Goal: Task Accomplishment & Management: Use online tool/utility

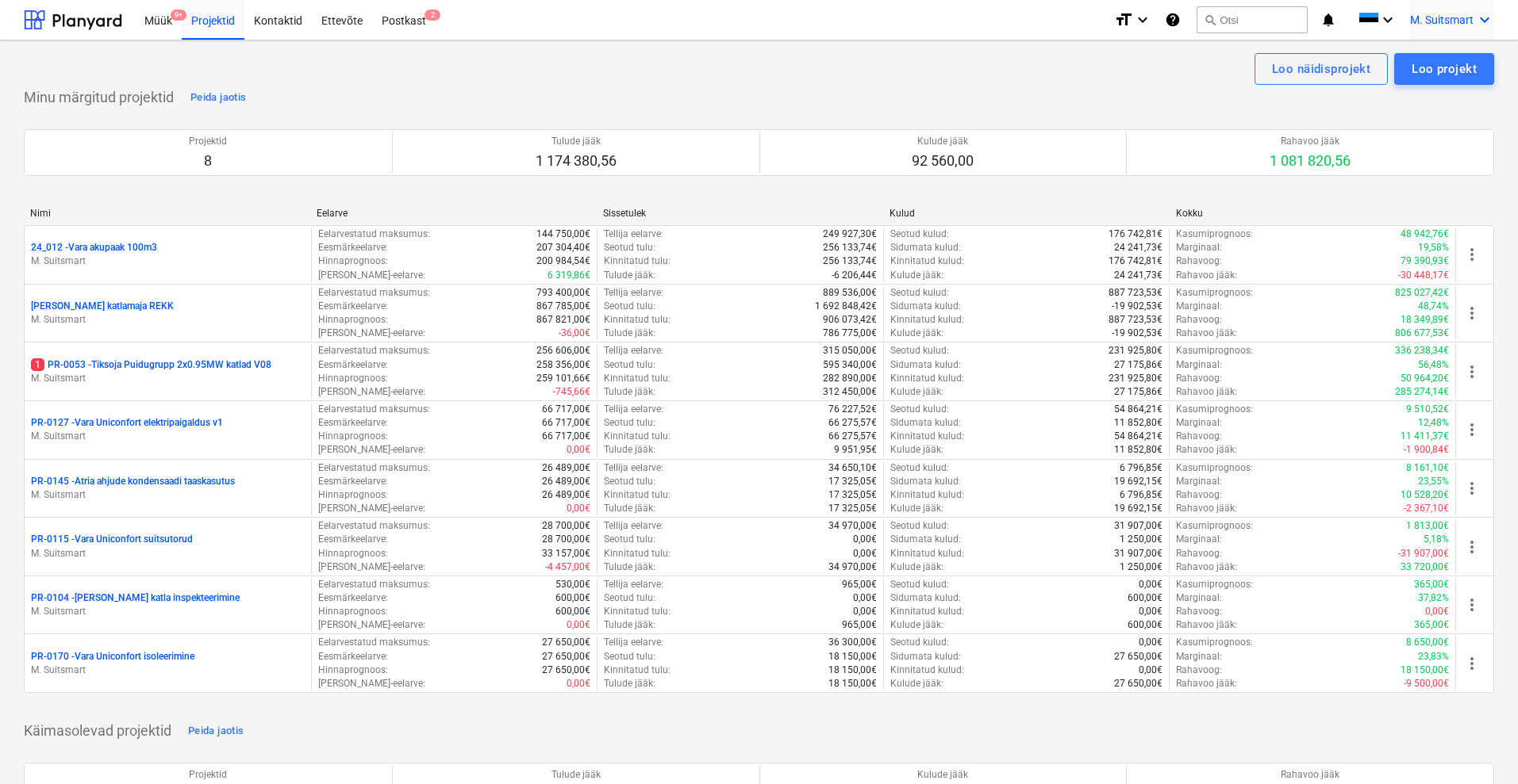
click at [1441, 14] on span "M. Suitsmart" at bounding box center [1442, 20] width 64 height 13
click at [152, 25] on div at bounding box center [759, 392] width 1518 height 784
click at [168, 21] on div "Müük 9+" at bounding box center [159, 19] width 47 height 40
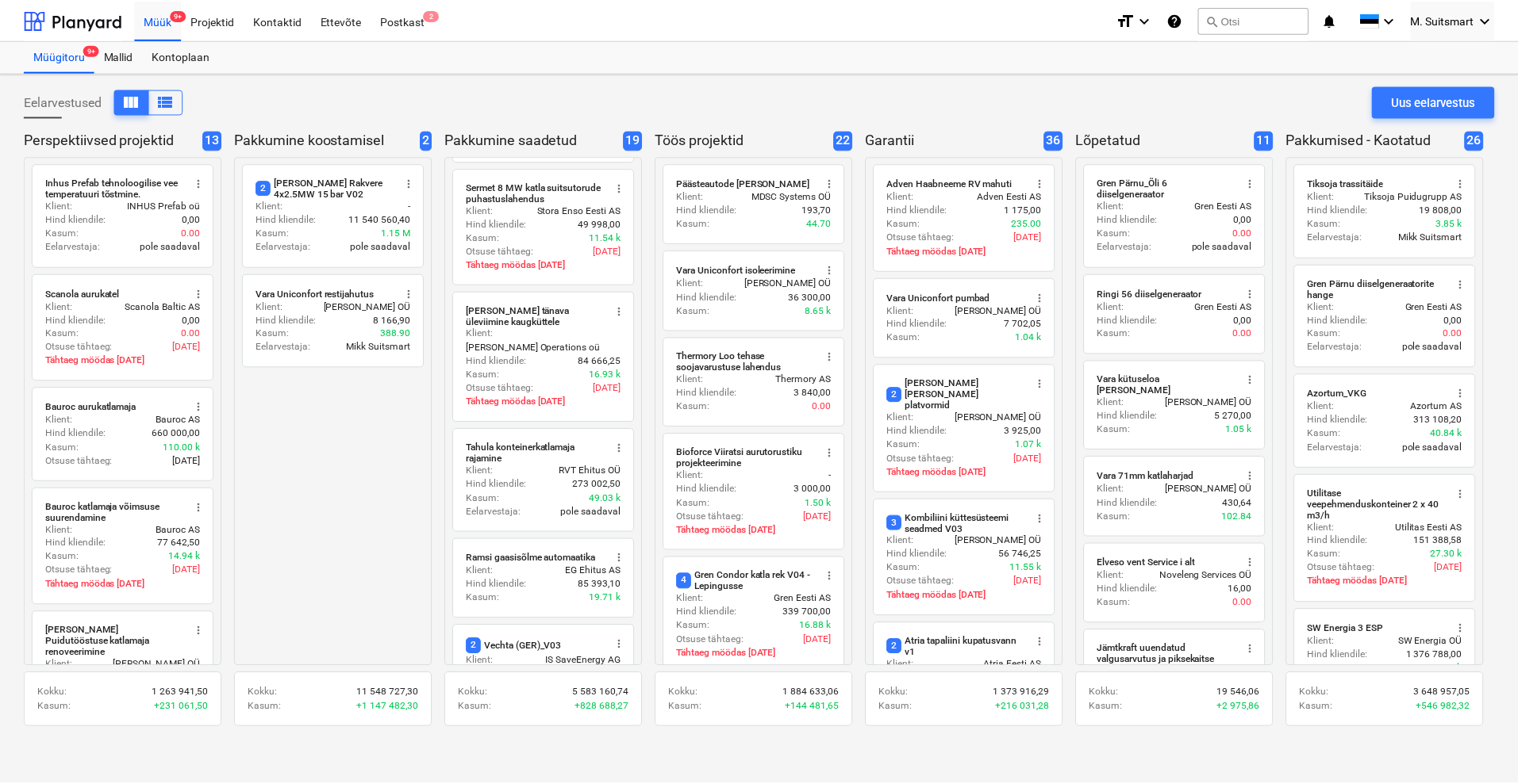
scroll to position [1577, 0]
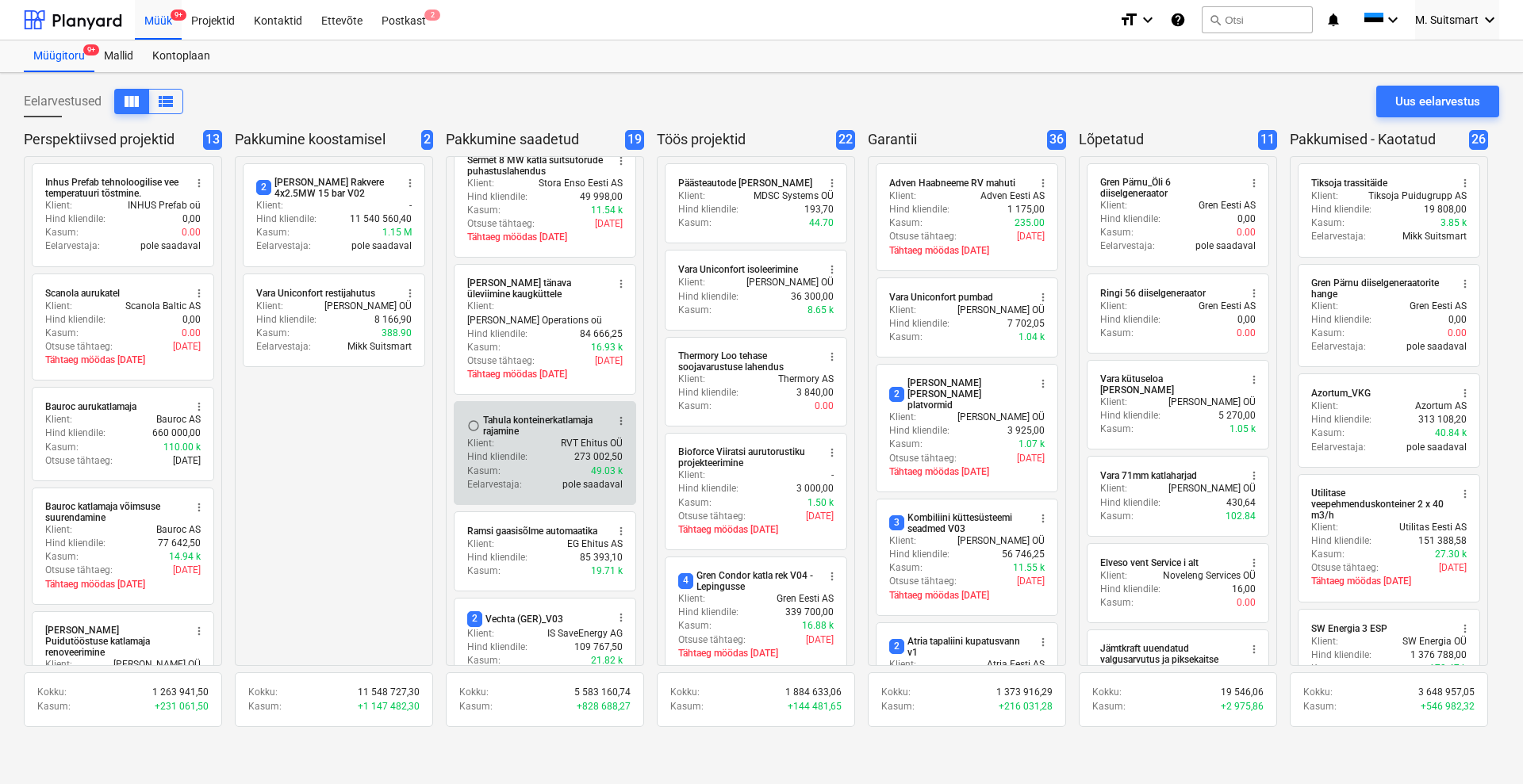
click at [489, 415] on div "Tahula konteinerkatlamaja rajamine" at bounding box center [544, 425] width 123 height 23
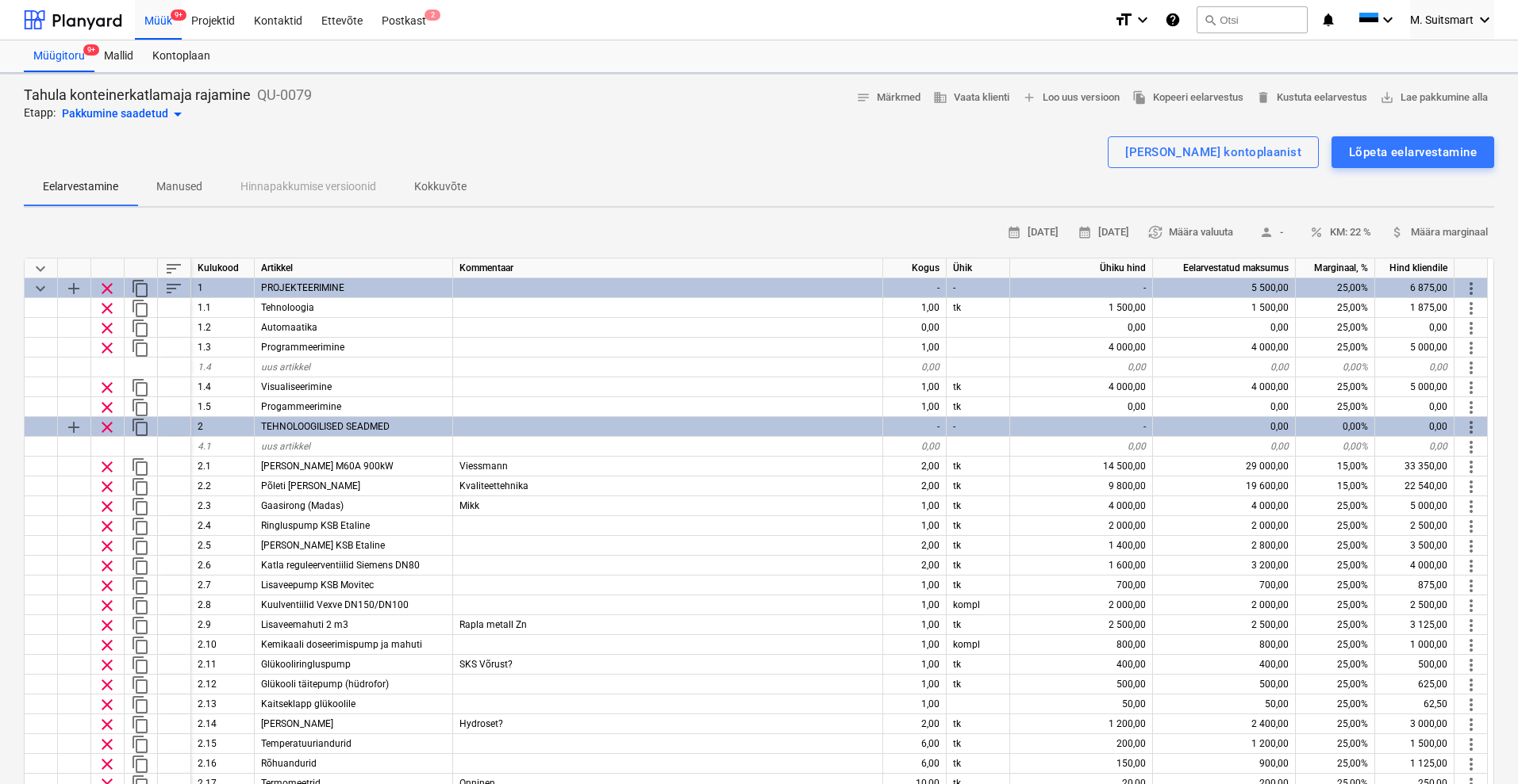
type textarea "x"
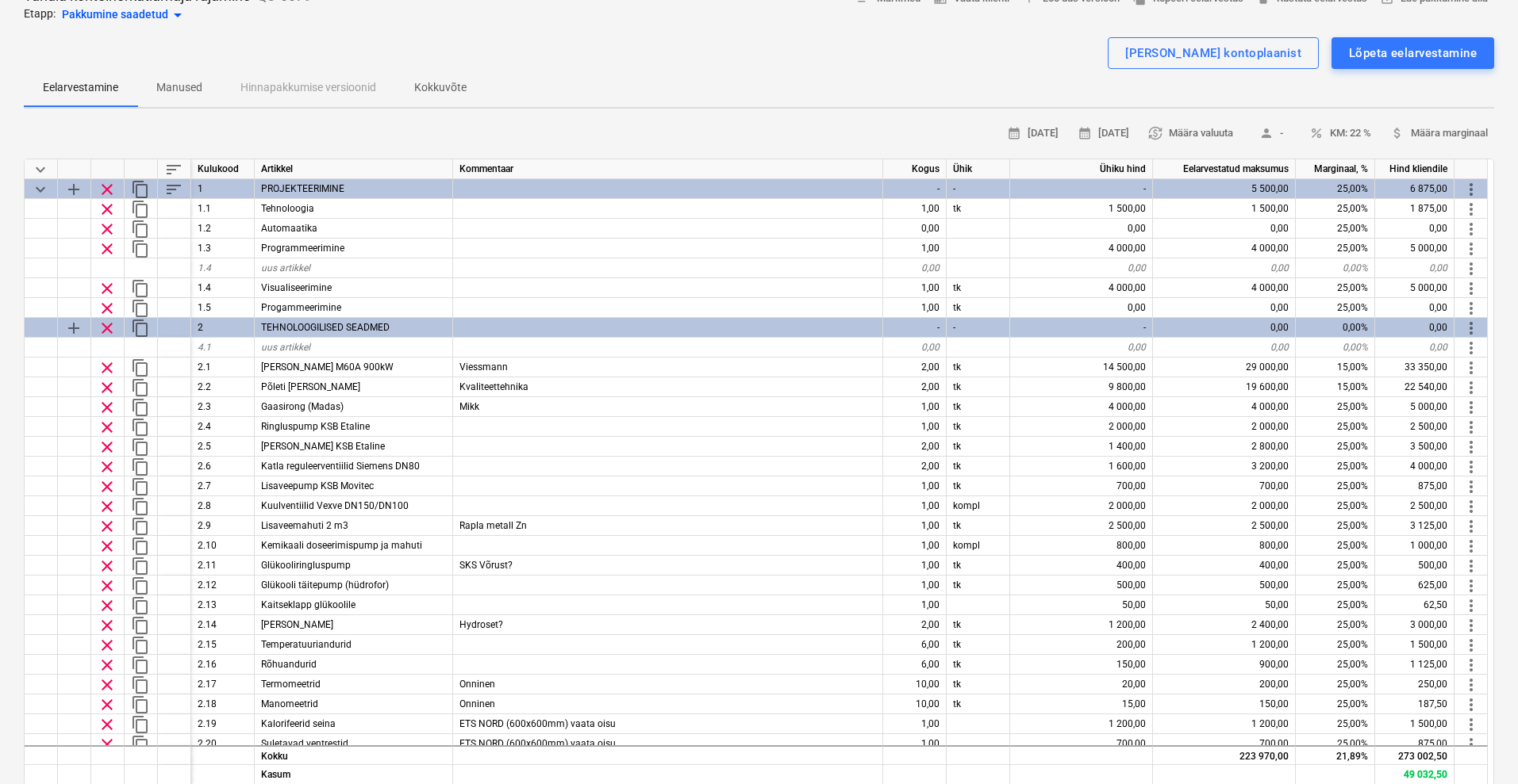
click at [747, 46] on div "[PERSON_NAME] kontoplaanist Lõpeta eelarvestamine" at bounding box center [758, 53] width 1470 height 31
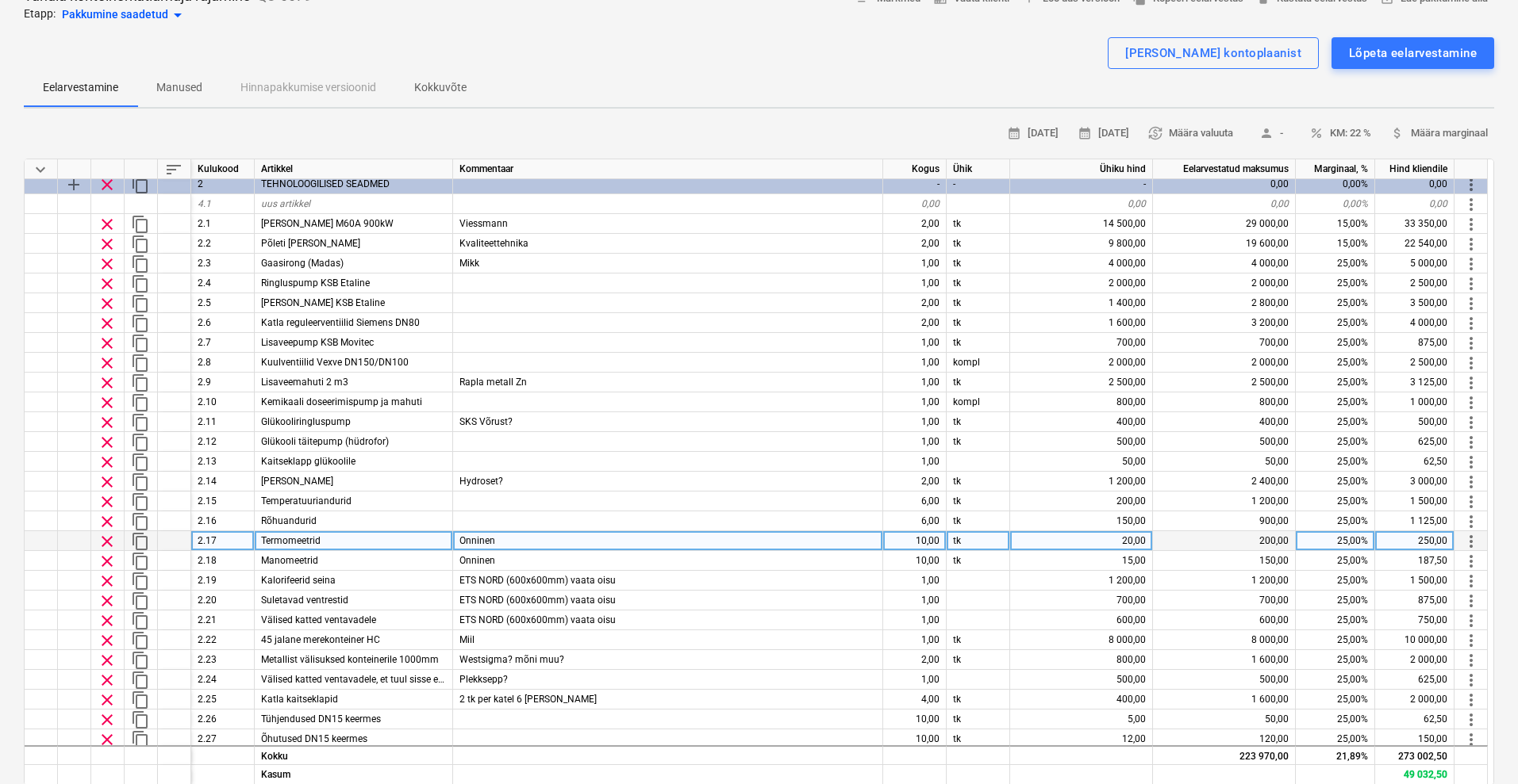
scroll to position [99, 0]
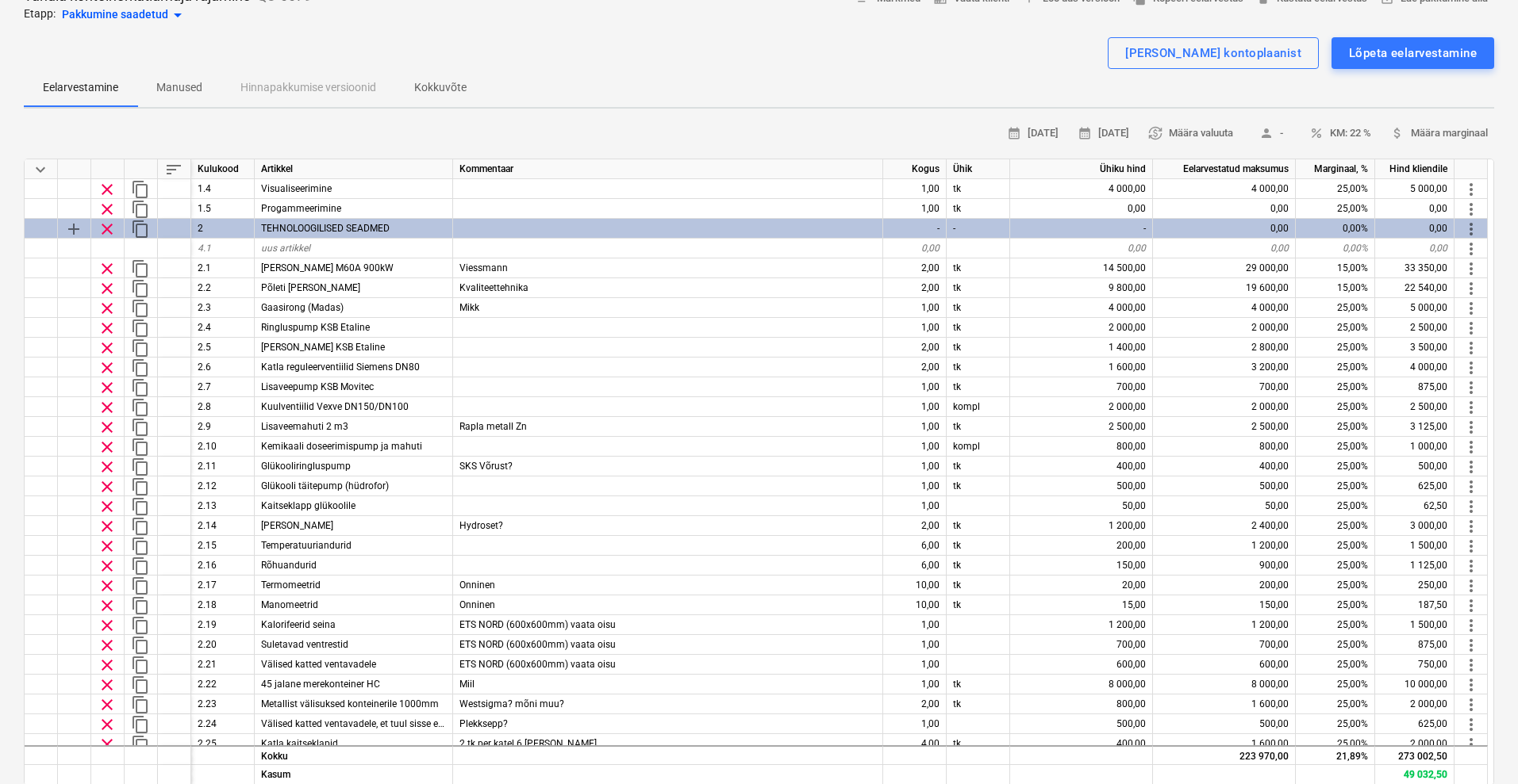
click at [630, 53] on div "[PERSON_NAME] kontoplaanist Lõpeta eelarvestamine" at bounding box center [758, 53] width 1470 height 31
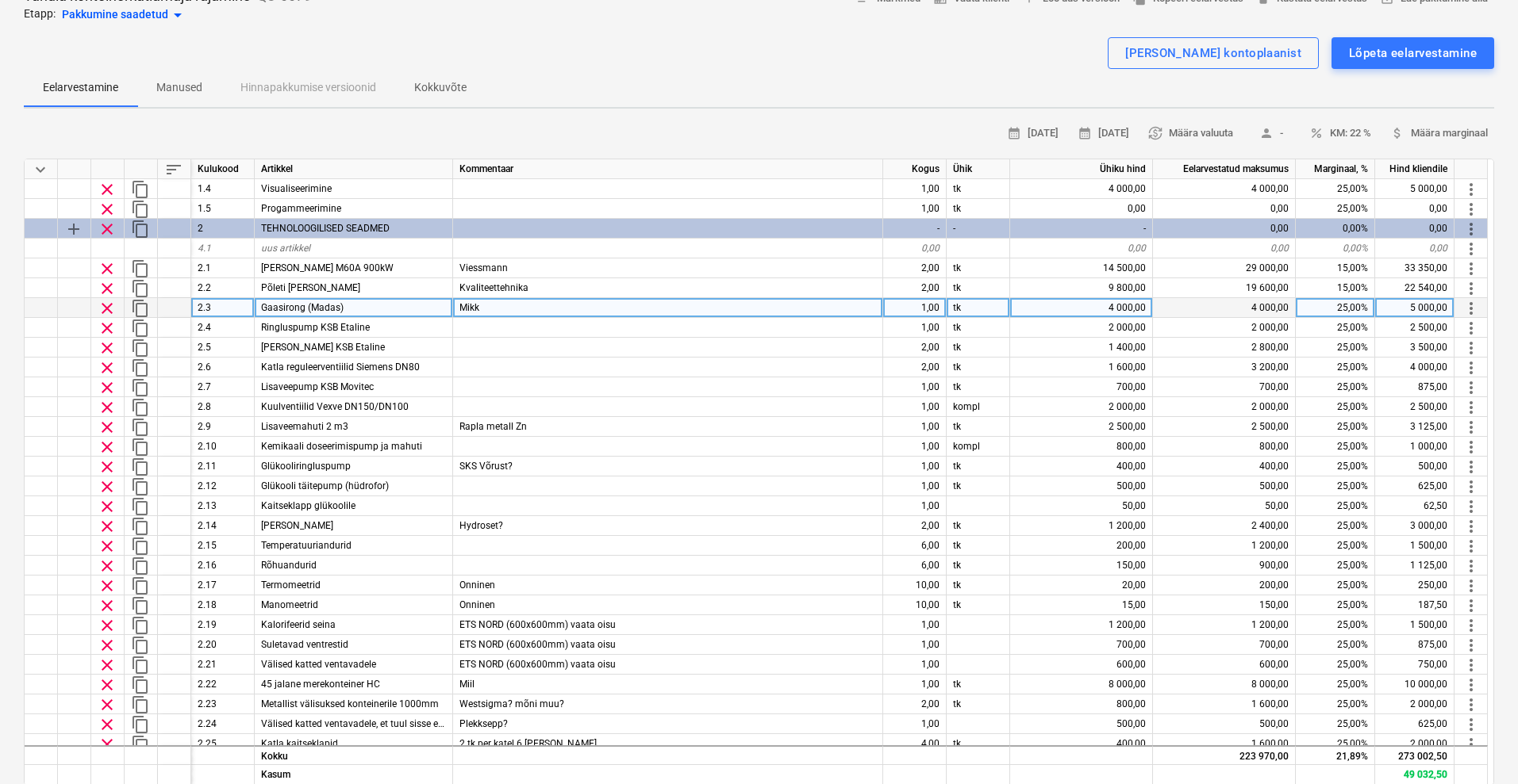
scroll to position [0, 0]
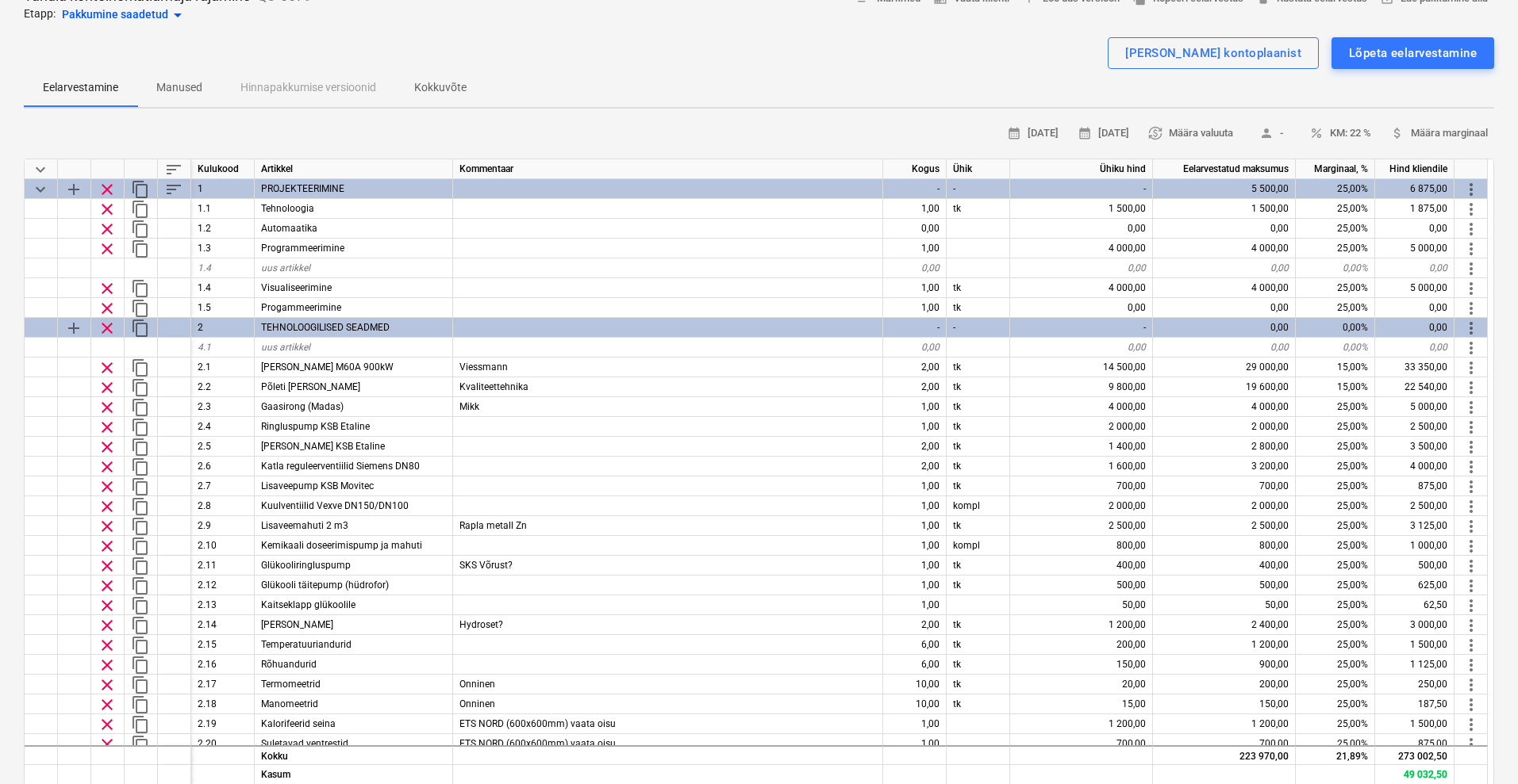
click at [1371, 99] on div "Eelarvestamine Manused Hinnapakkumise versioonid Kokkuvõte" at bounding box center [758, 87] width 1470 height 38
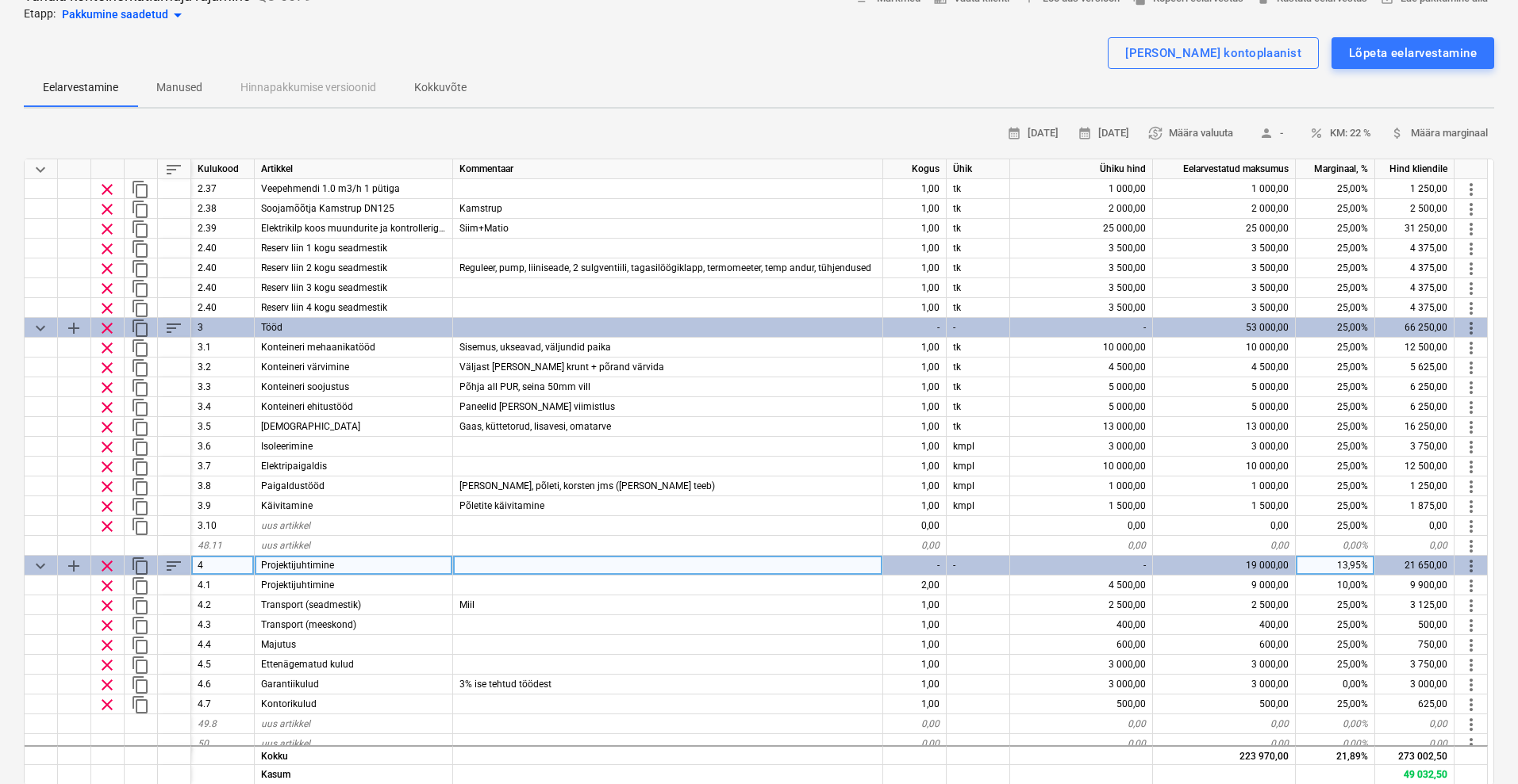
scroll to position [901, 0]
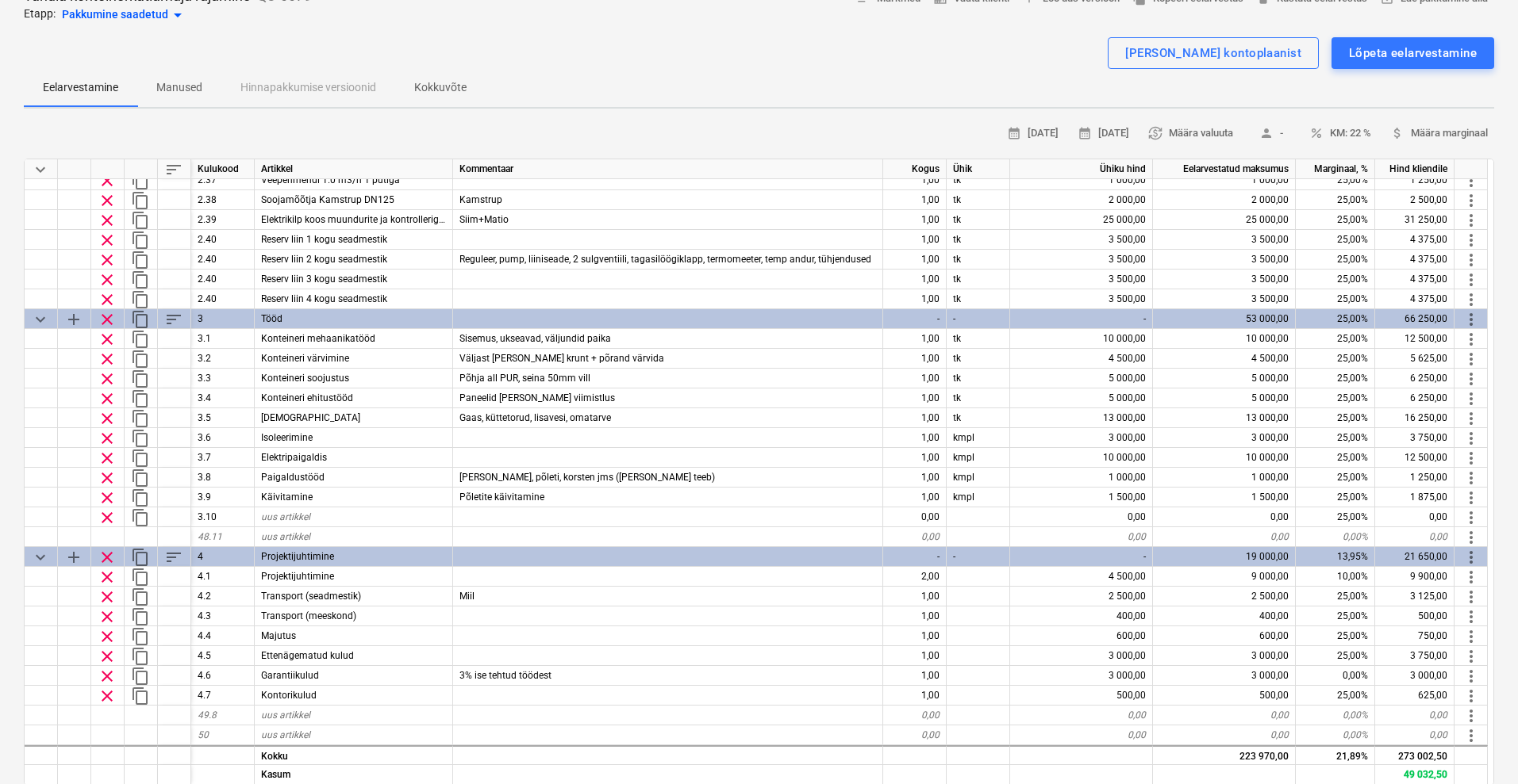
click at [543, 113] on div "Tahula konteinerkatlamaja rajamine QU-0079 Etapp: Pakkumine saadetud arrow_drop…" at bounding box center [759, 573] width 1518 height 1200
